Goal: Check status: Check status

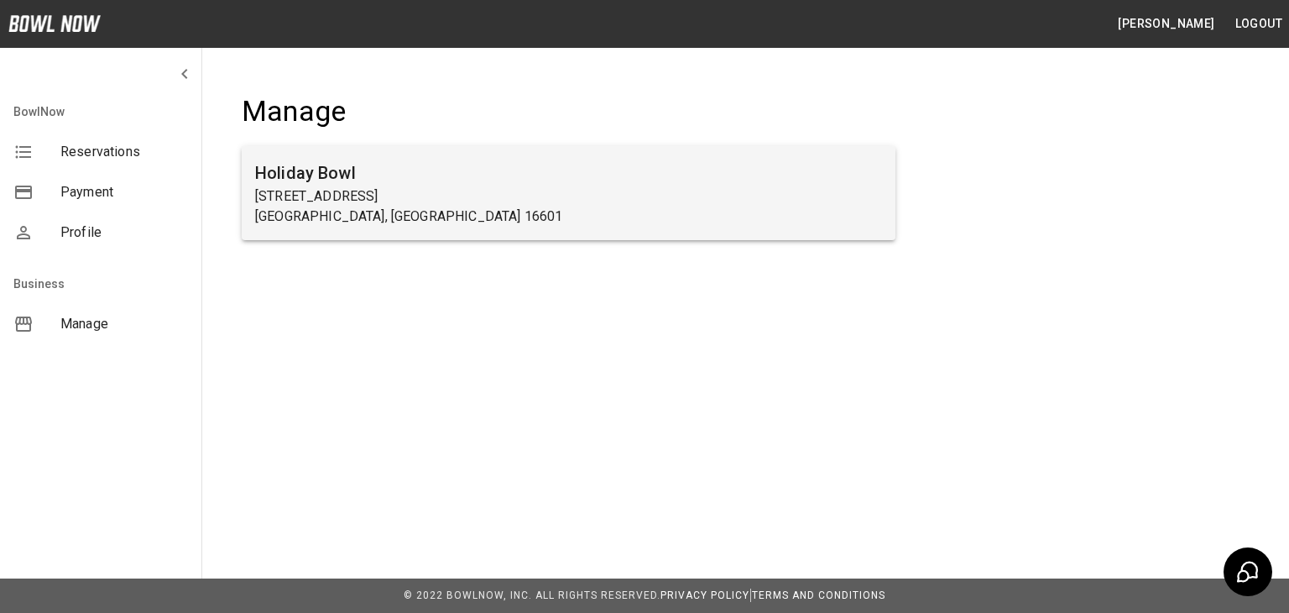
click at [416, 184] on h6 "Holiday Bowl" at bounding box center [568, 172] width 627 height 27
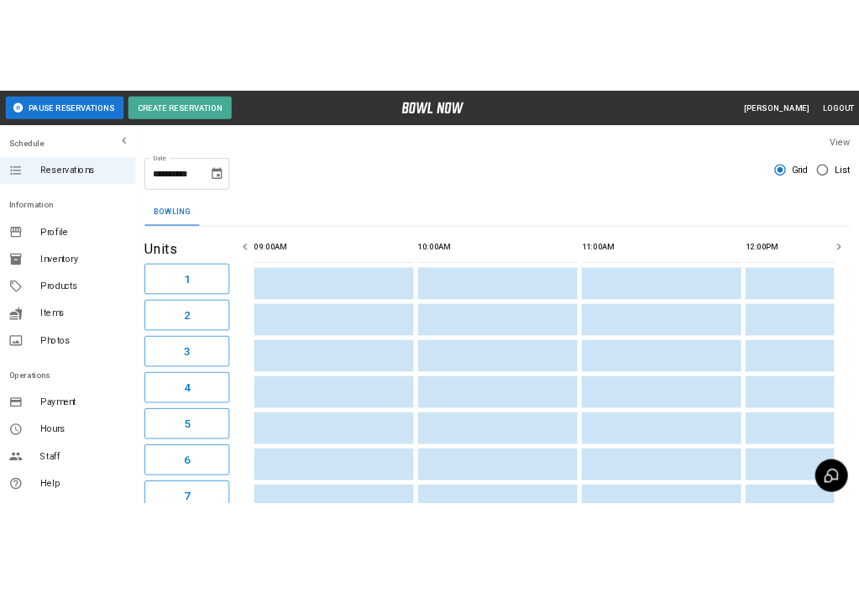
scroll to position [0, 1947]
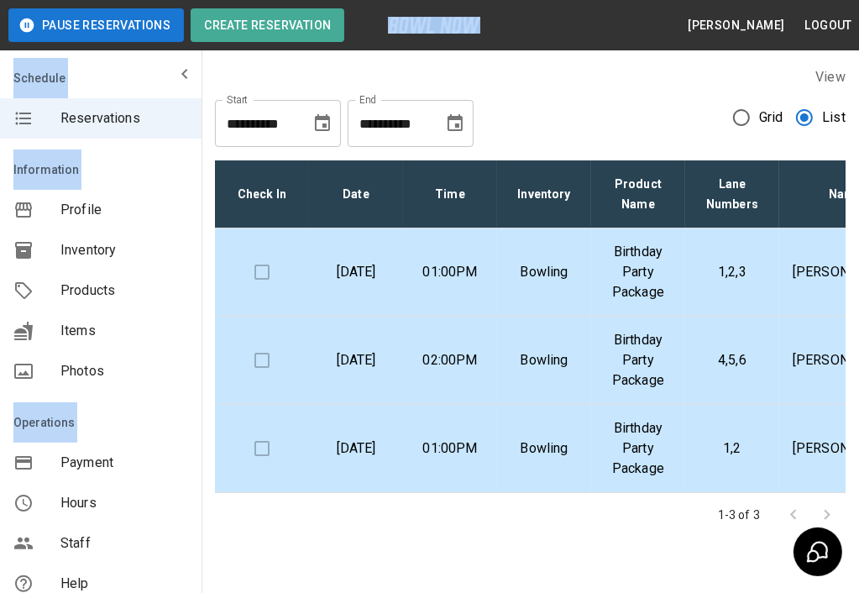
drag, startPoint x: 363, startPoint y: 18, endPoint x: 260, endPoint y: -4, distance: 104.7
click at [260, 0] on html "**********" at bounding box center [429, 320] width 859 height 640
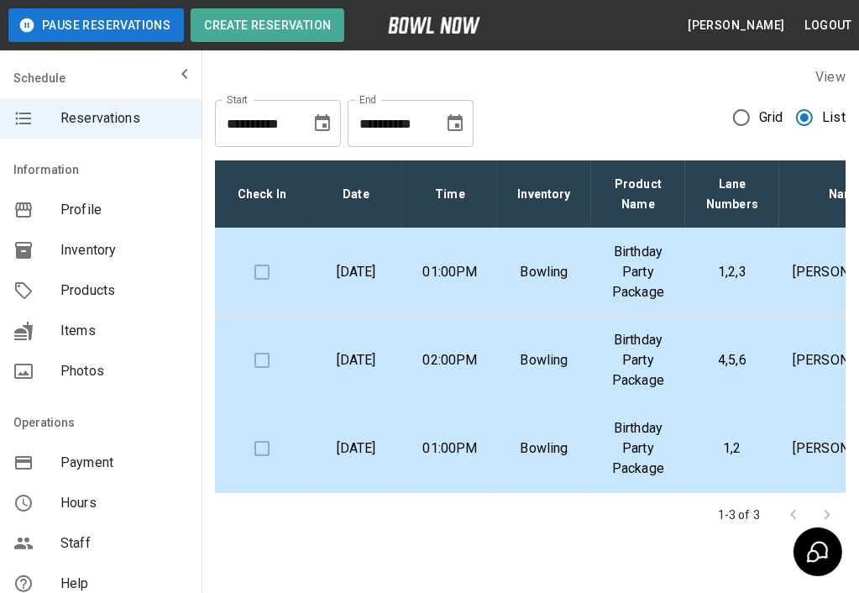
click at [571, 88] on div "**********" at bounding box center [530, 116] width 630 height 60
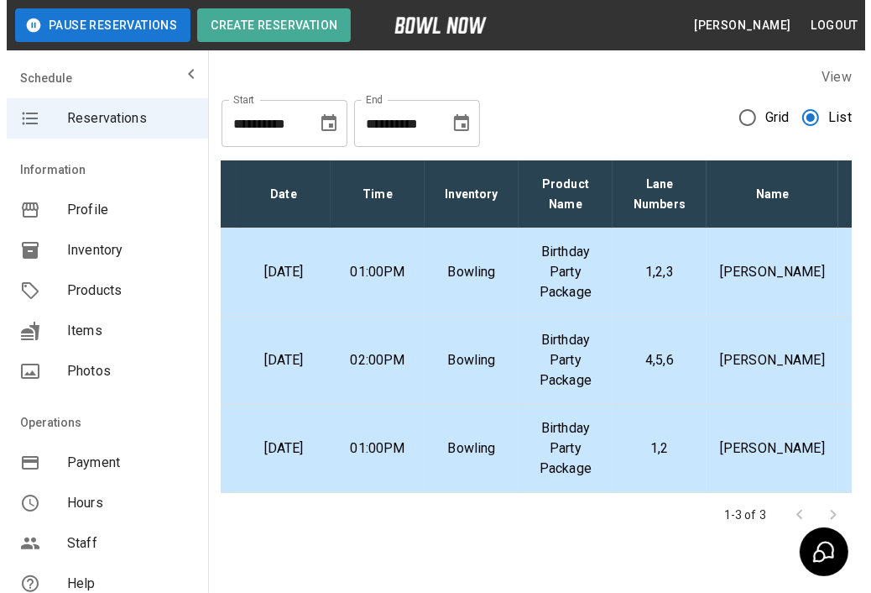
scroll to position [0, 121]
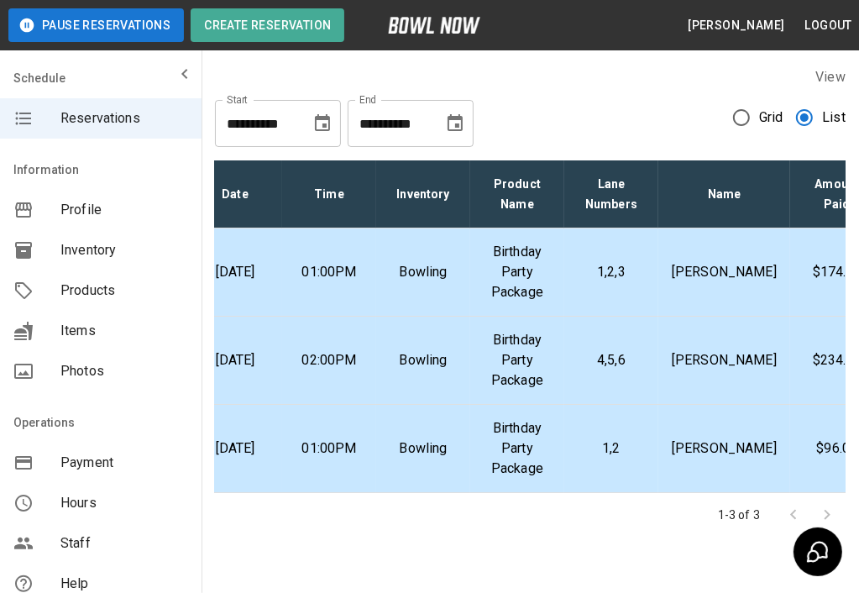
click at [541, 358] on p "Birthday Party Package" at bounding box center [516, 360] width 67 height 60
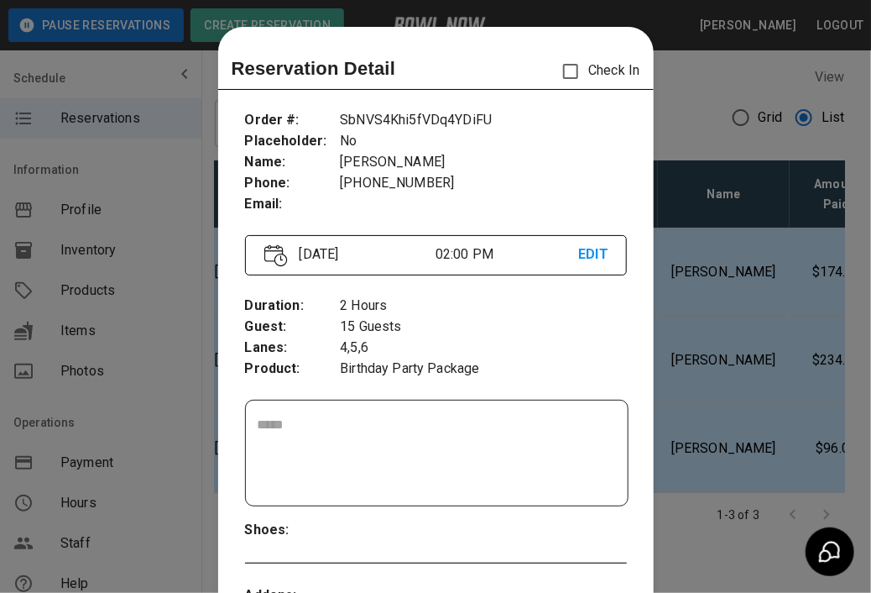
click at [541, 358] on div "Duration : Guest : Lanes : Product : 2 Hours 15 Guests 4,5,6 Birthday Party Pac…" at bounding box center [436, 337] width 382 height 111
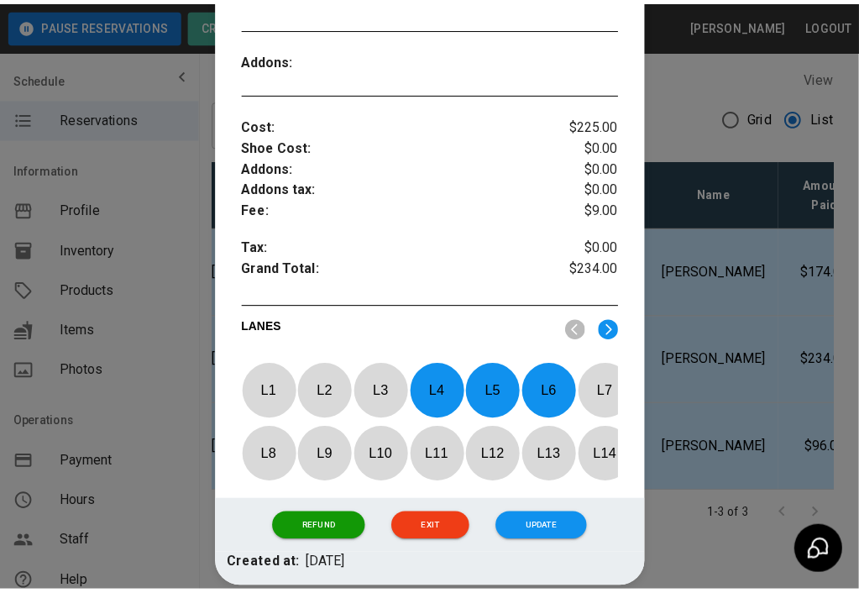
scroll to position [678, 0]
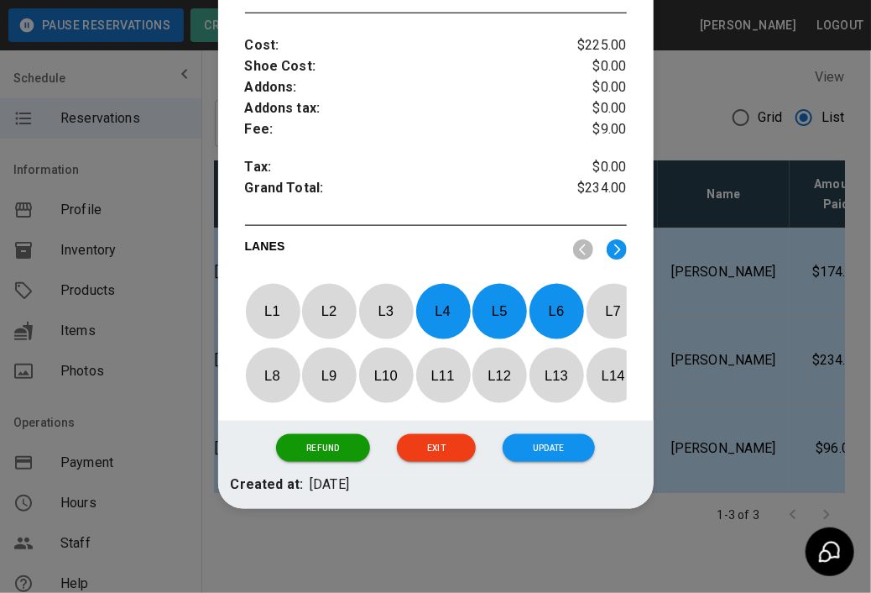
click at [416, 454] on button "Exit" at bounding box center [436, 448] width 79 height 29
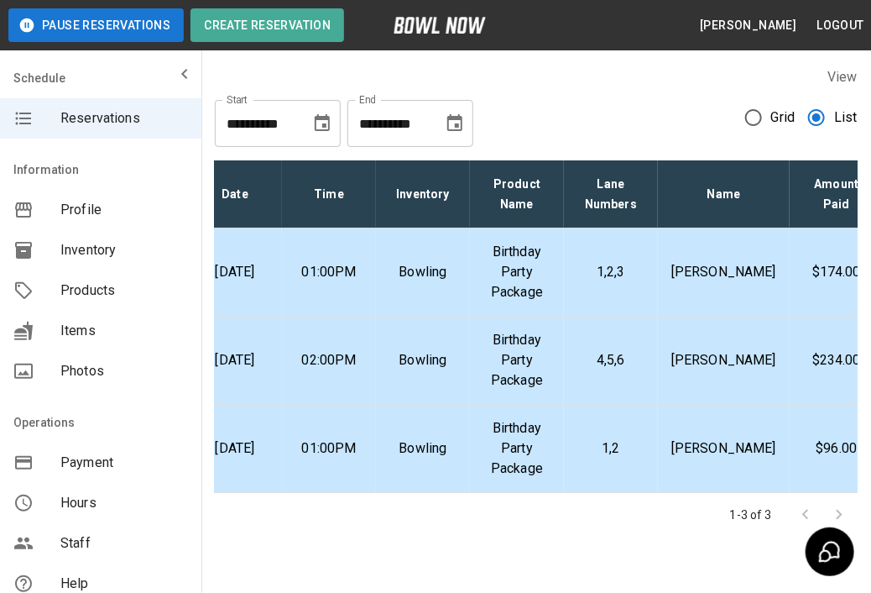
scroll to position [0, 108]
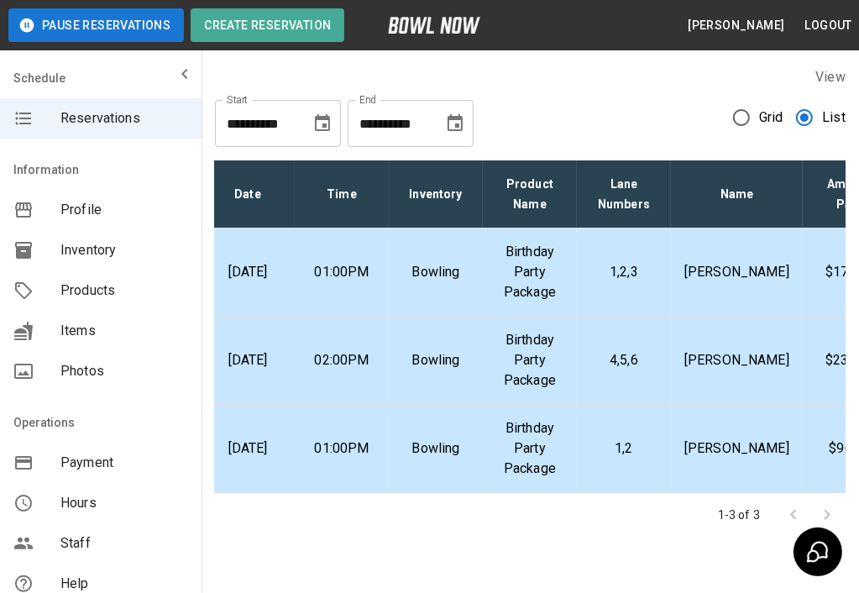
click at [358, 68] on div "View" at bounding box center [530, 76] width 630 height 19
click at [336, 402] on td "02:00PM" at bounding box center [342, 360] width 94 height 88
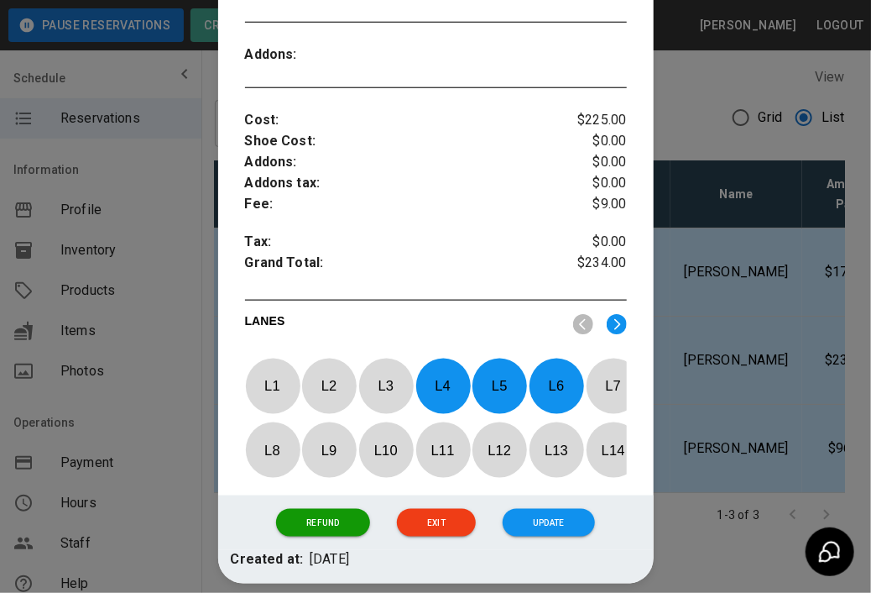
scroll to position [678, 0]
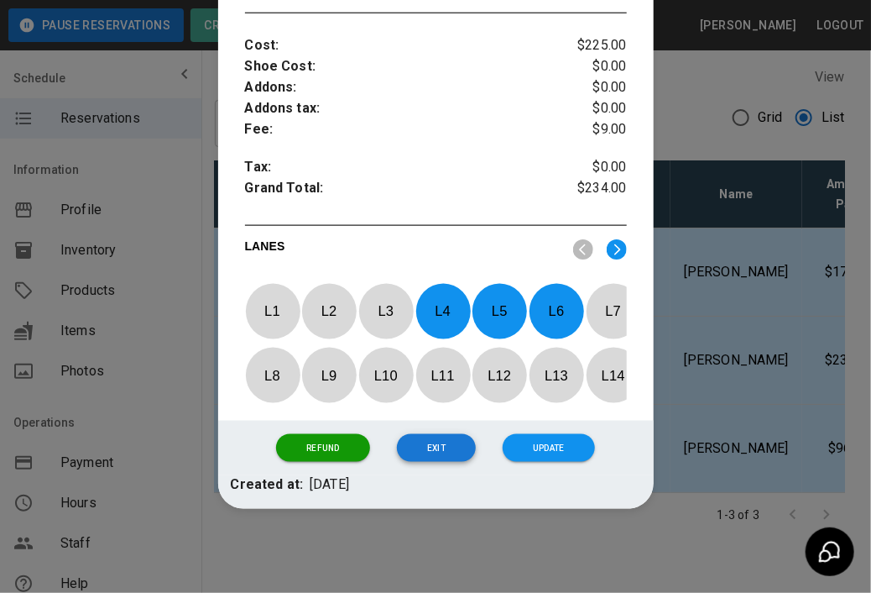
click at [426, 443] on button "Exit" at bounding box center [436, 448] width 79 height 29
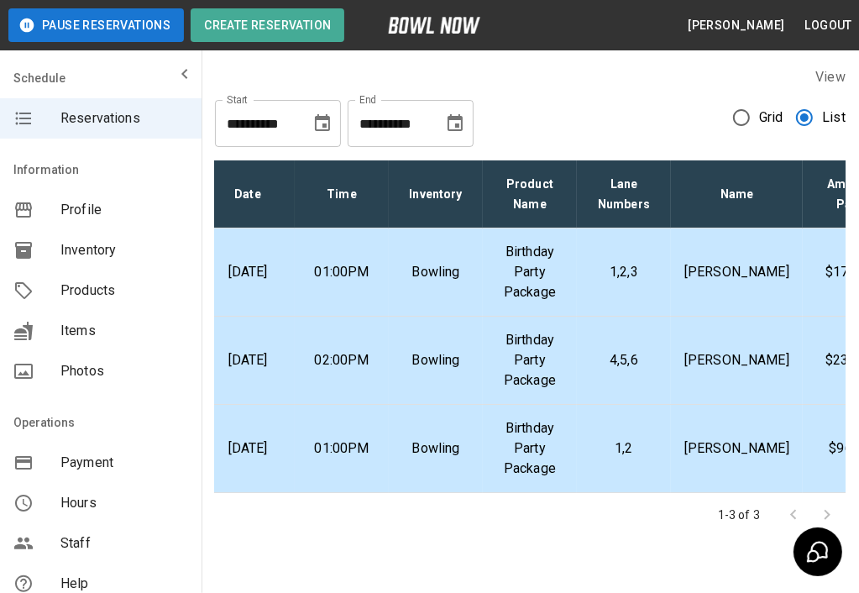
click at [734, 445] on p "[PERSON_NAME]" at bounding box center [736, 448] width 105 height 20
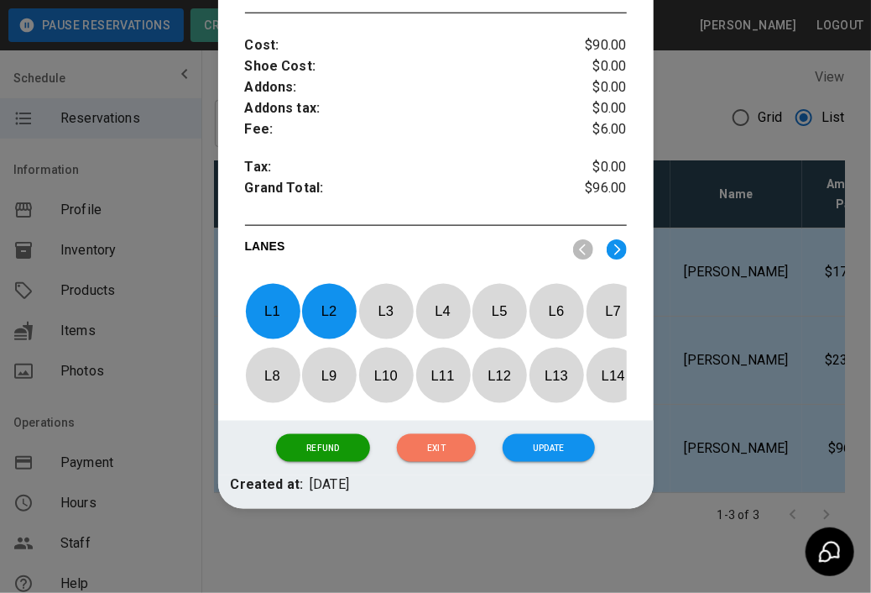
click at [417, 449] on button "Exit" at bounding box center [436, 448] width 79 height 29
